Goal: Information Seeking & Learning: Learn about a topic

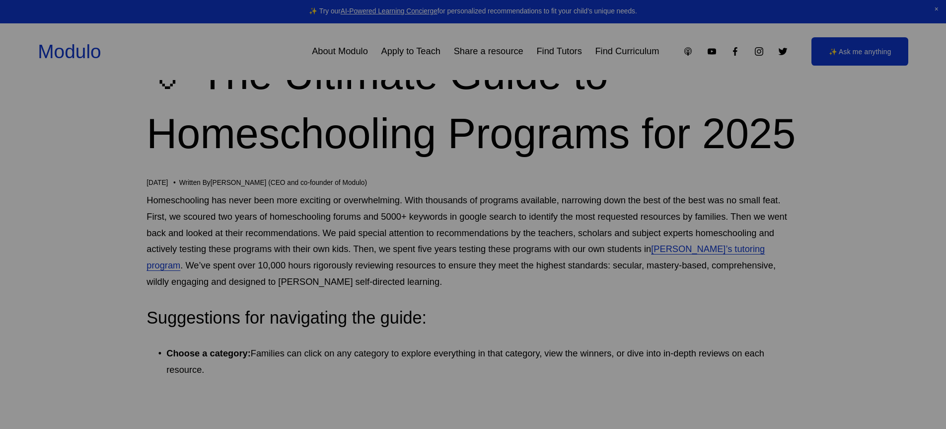
scroll to position [81, 0]
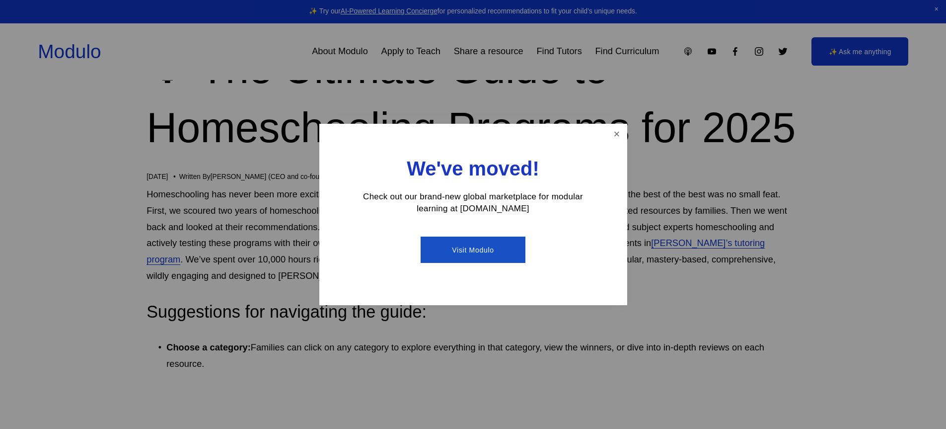
click at [765, 224] on div at bounding box center [473, 214] width 946 height 429
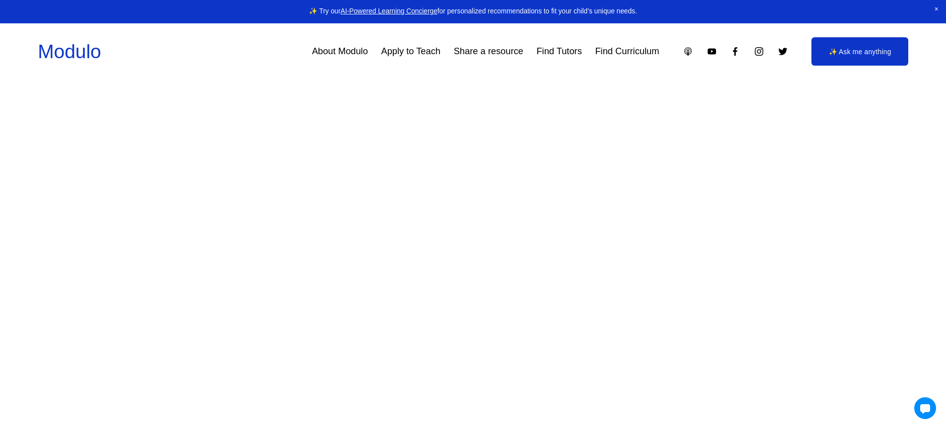
scroll to position [0, 0]
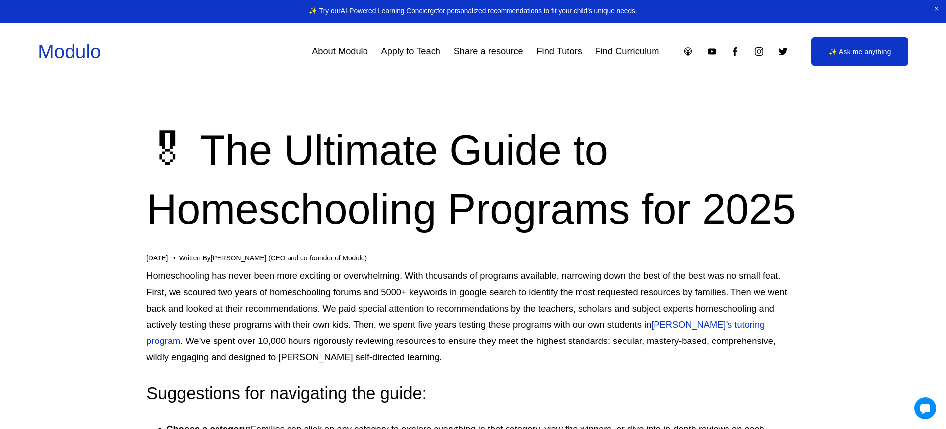
click at [84, 58] on link "Modulo" at bounding box center [69, 51] width 63 height 21
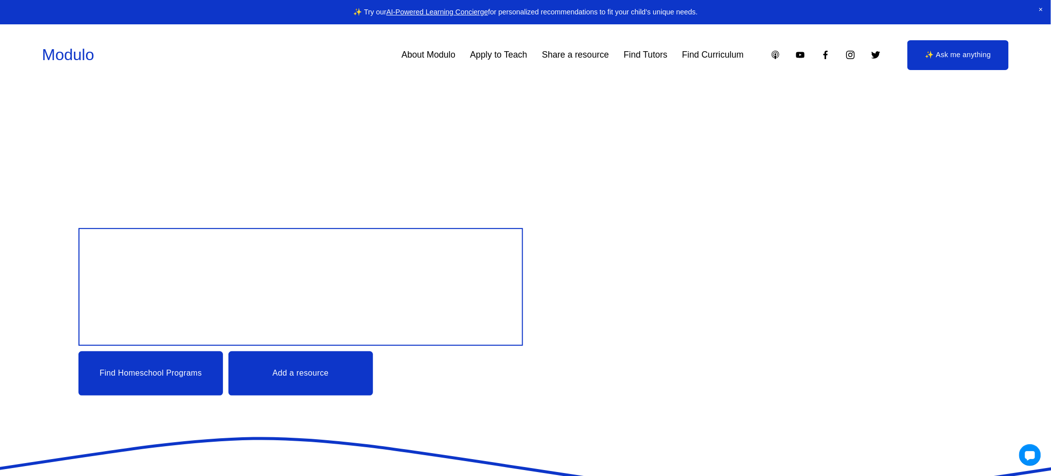
click at [195, 375] on link "Find Homeschool Programs" at bounding box center [150, 373] width 145 height 44
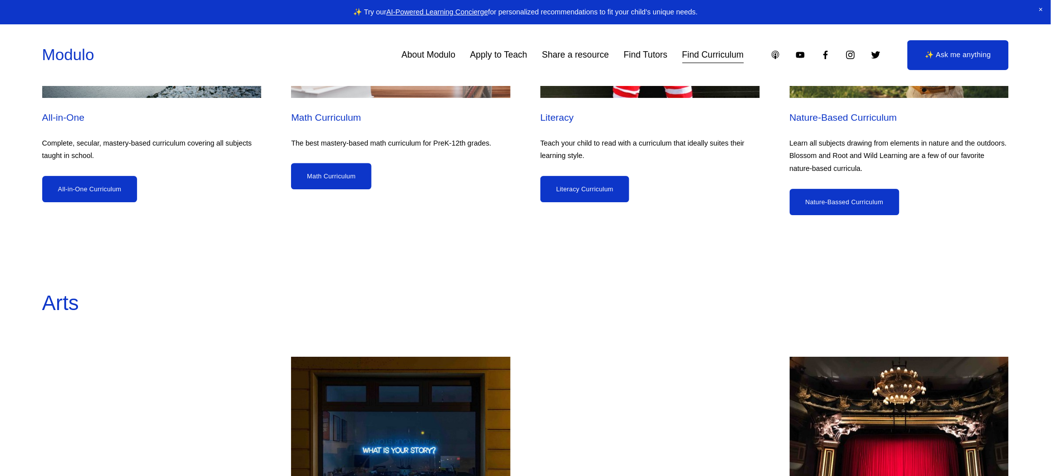
scroll to position [1123, 0]
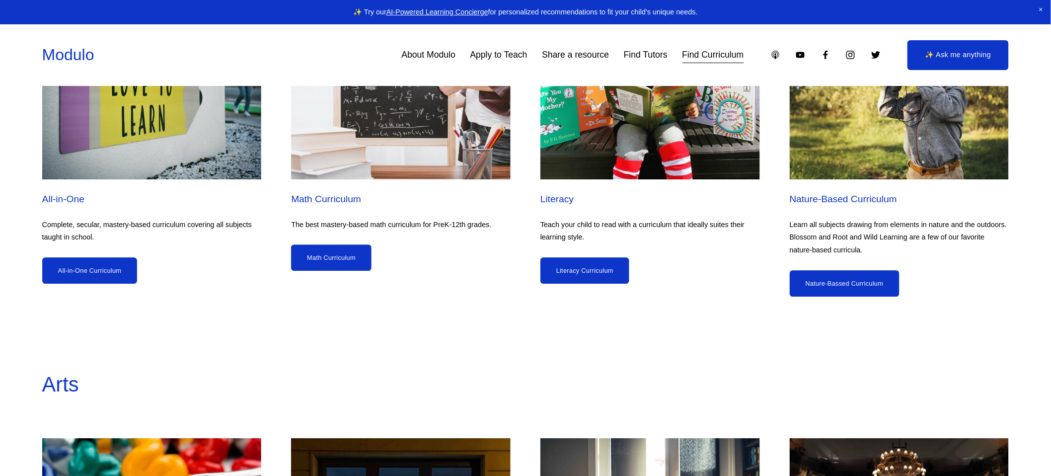
click at [338, 254] on link "Math Curriculum" at bounding box center [331, 257] width 80 height 26
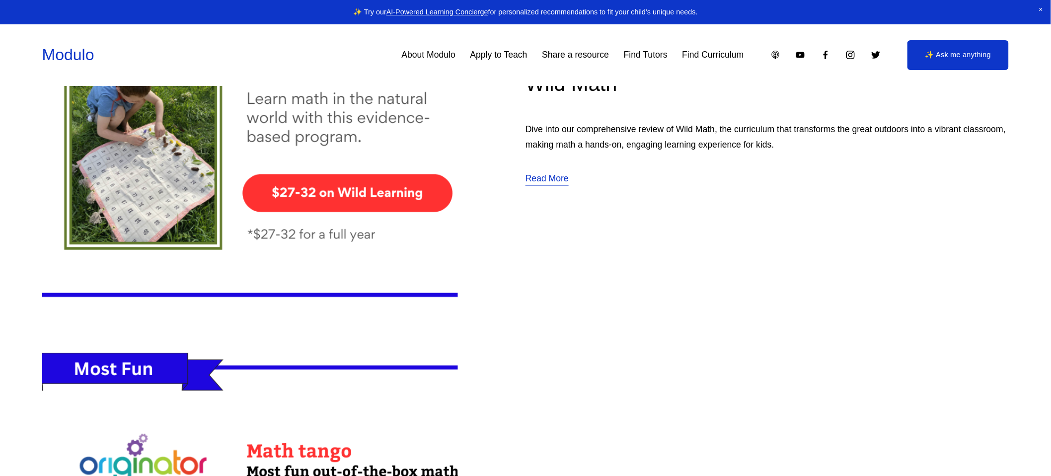
scroll to position [2561, 0]
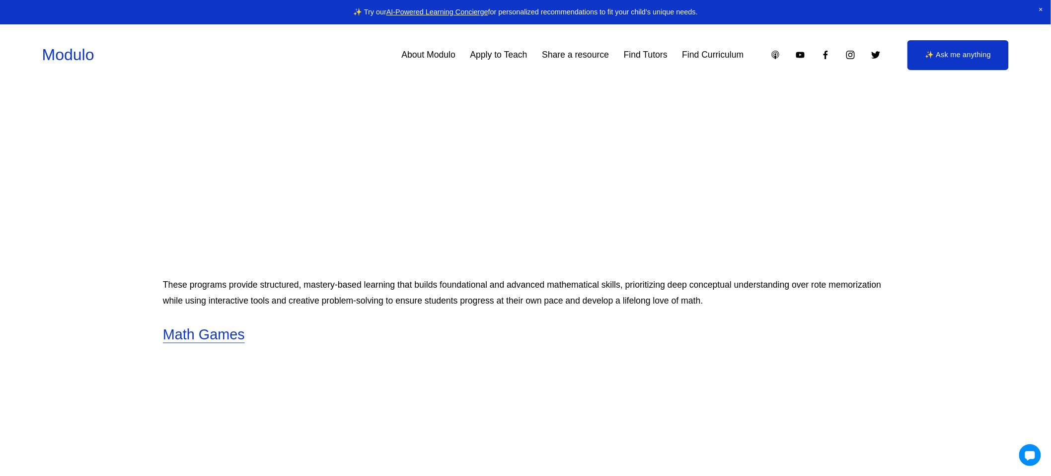
scroll to position [11092, 0]
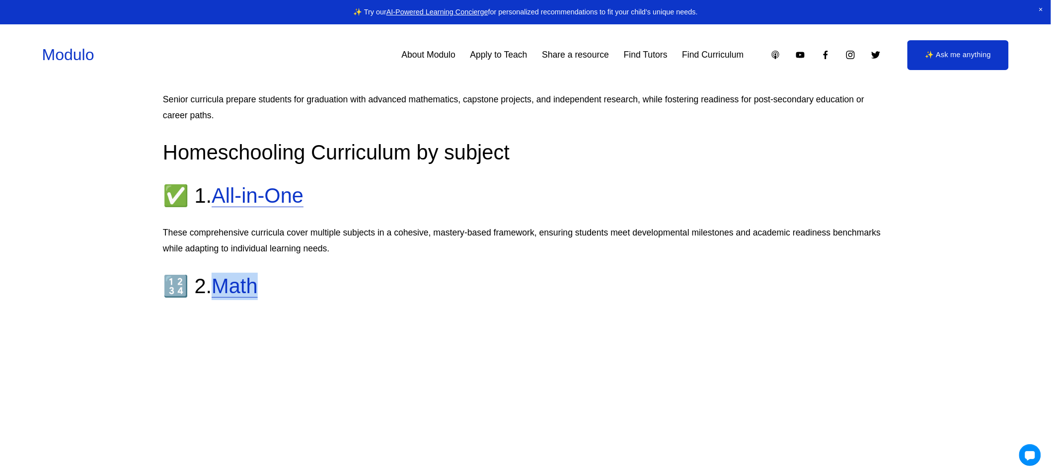
click at [247, 283] on link "Math" at bounding box center [235, 285] width 46 height 23
